Goal: Task Accomplishment & Management: Use online tool/utility

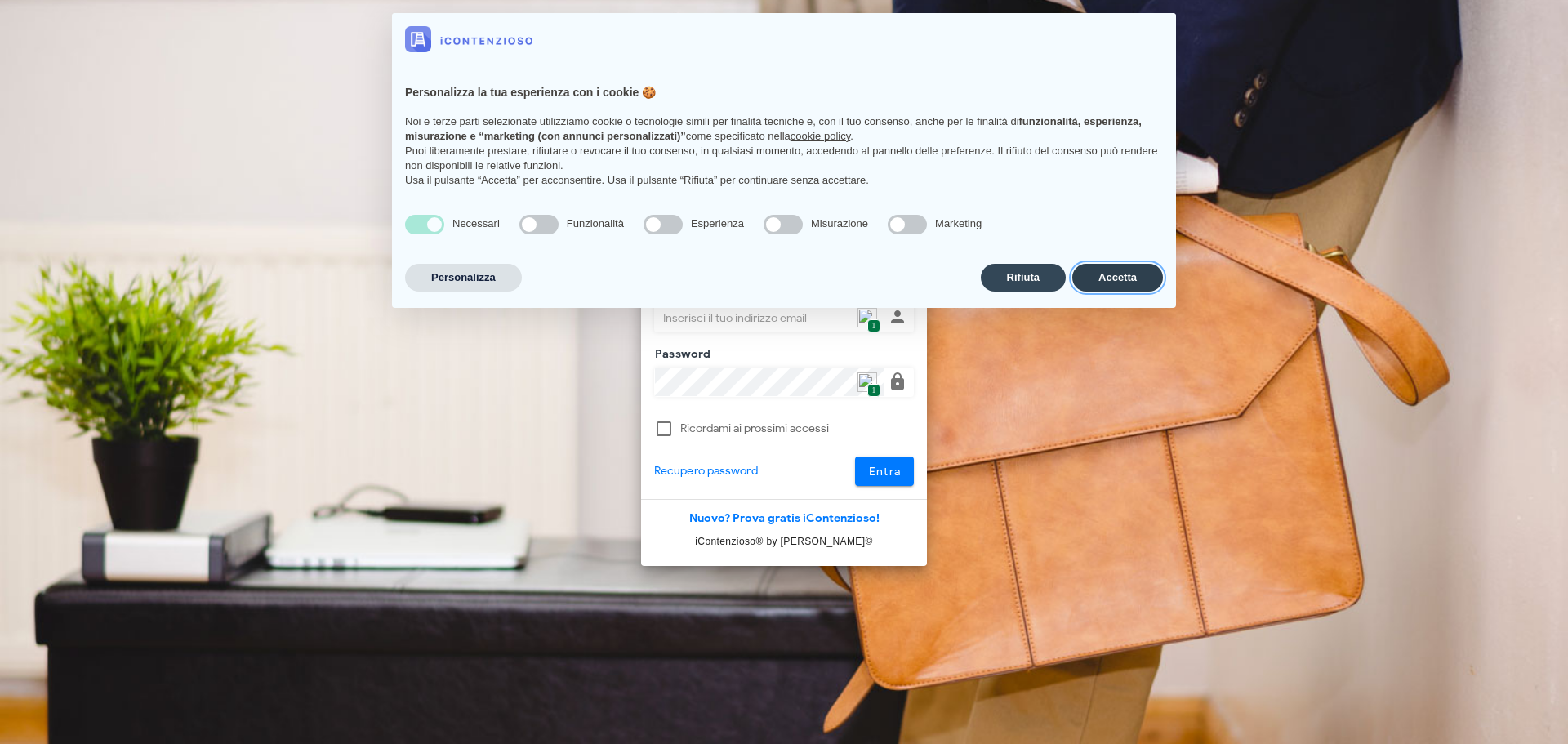
click at [1112, 281] on button "Accetta" at bounding box center [1117, 277] width 91 height 28
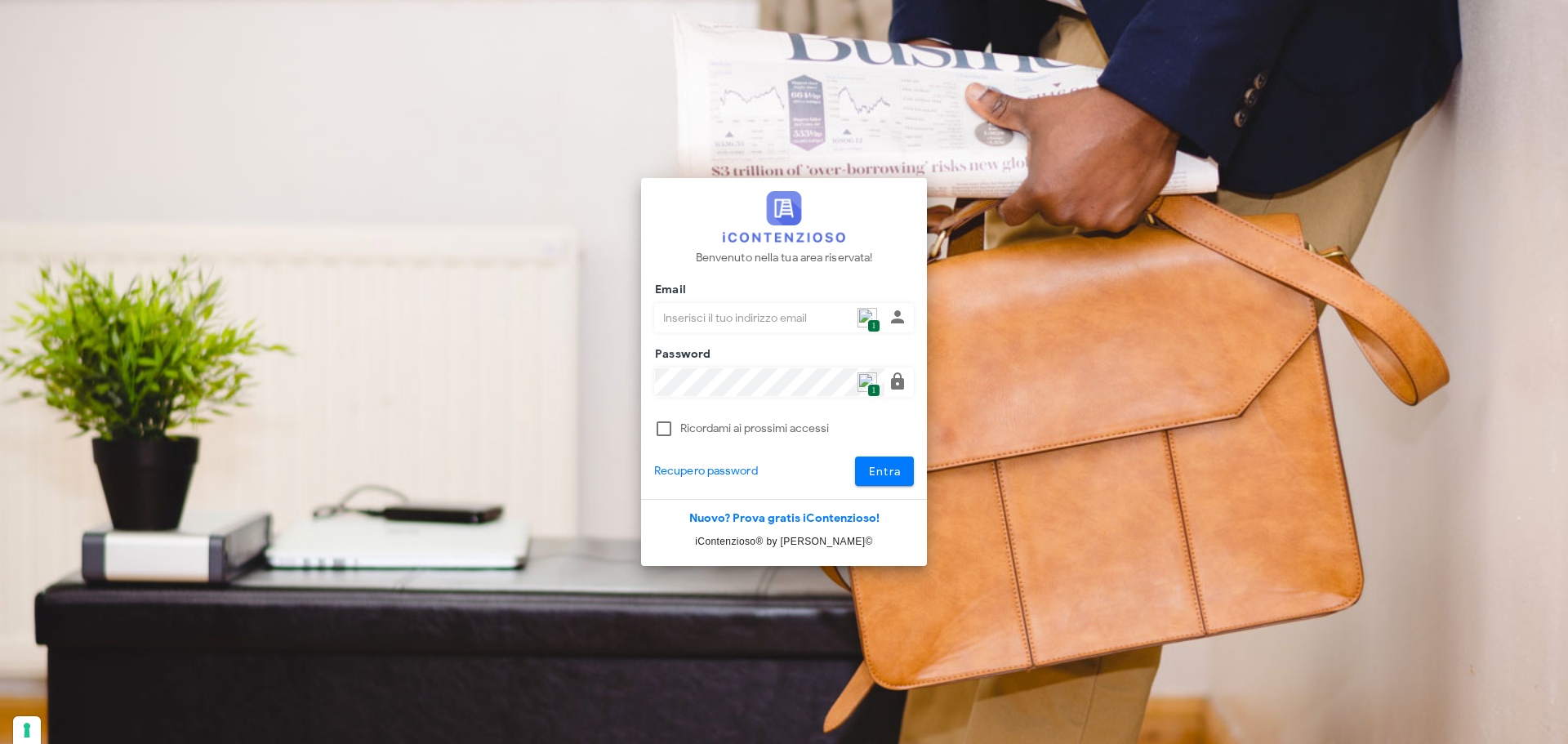
click at [876, 323] on span "1" at bounding box center [873, 327] width 12 height 14
type input "[PERSON_NAME][EMAIL_ADDRESS][DOMAIN_NAME]"
click at [874, 475] on span "Entra" at bounding box center [885, 472] width 34 height 14
